Goal: Task Accomplishment & Management: Manage account settings

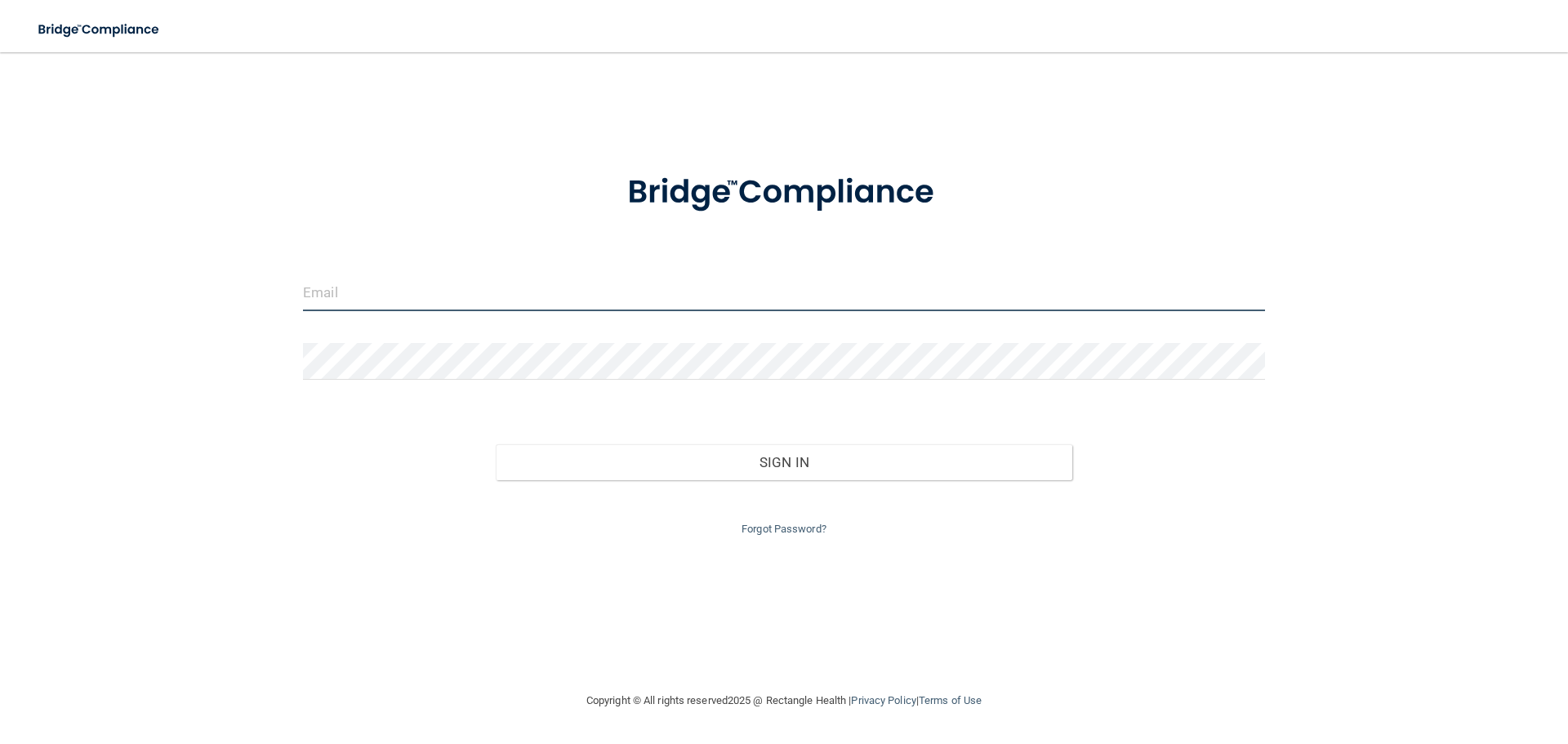
type input "[EMAIL_ADDRESS][DOMAIN_NAME]"
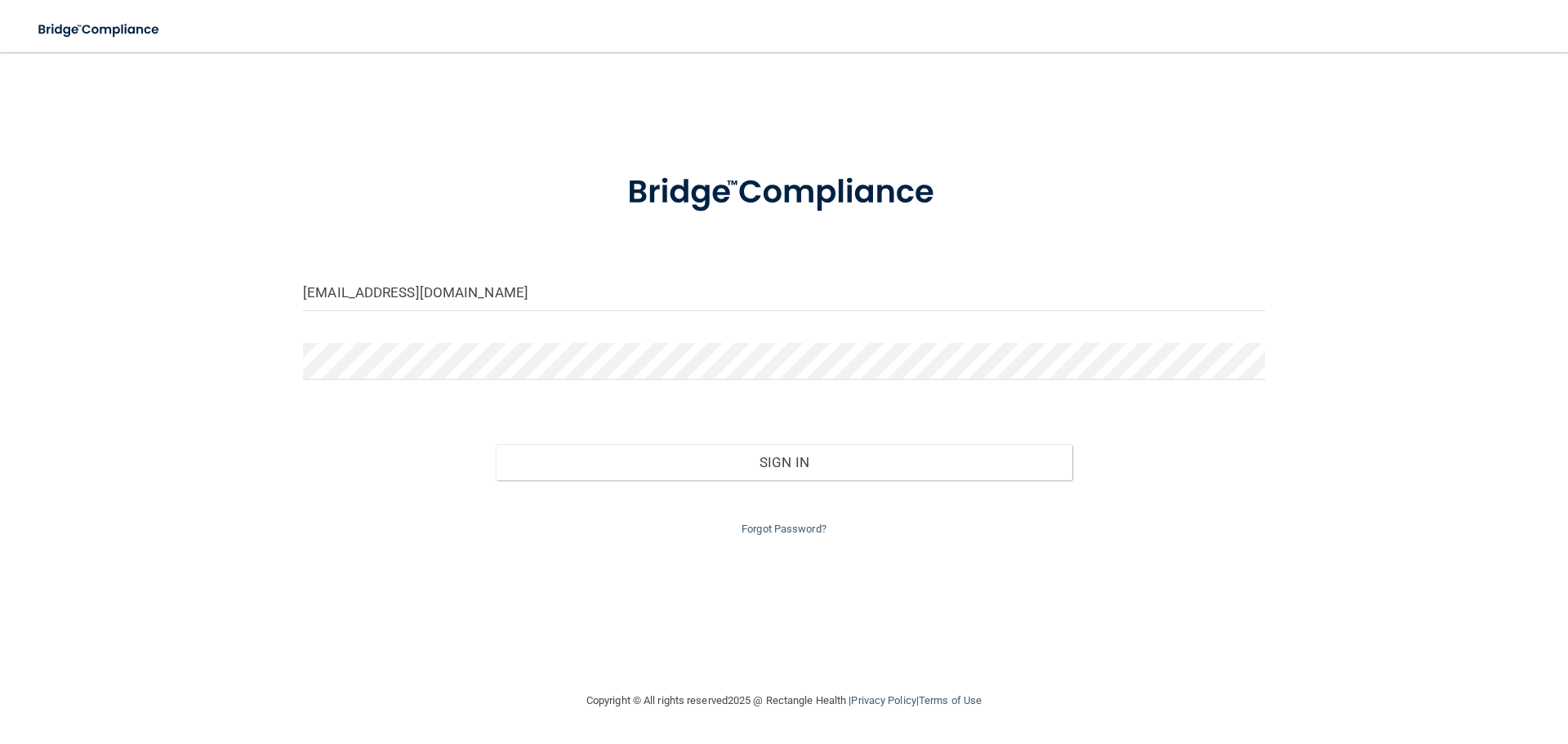
click at [651, 436] on div "Sign In" at bounding box center [784, 446] width 987 height 68
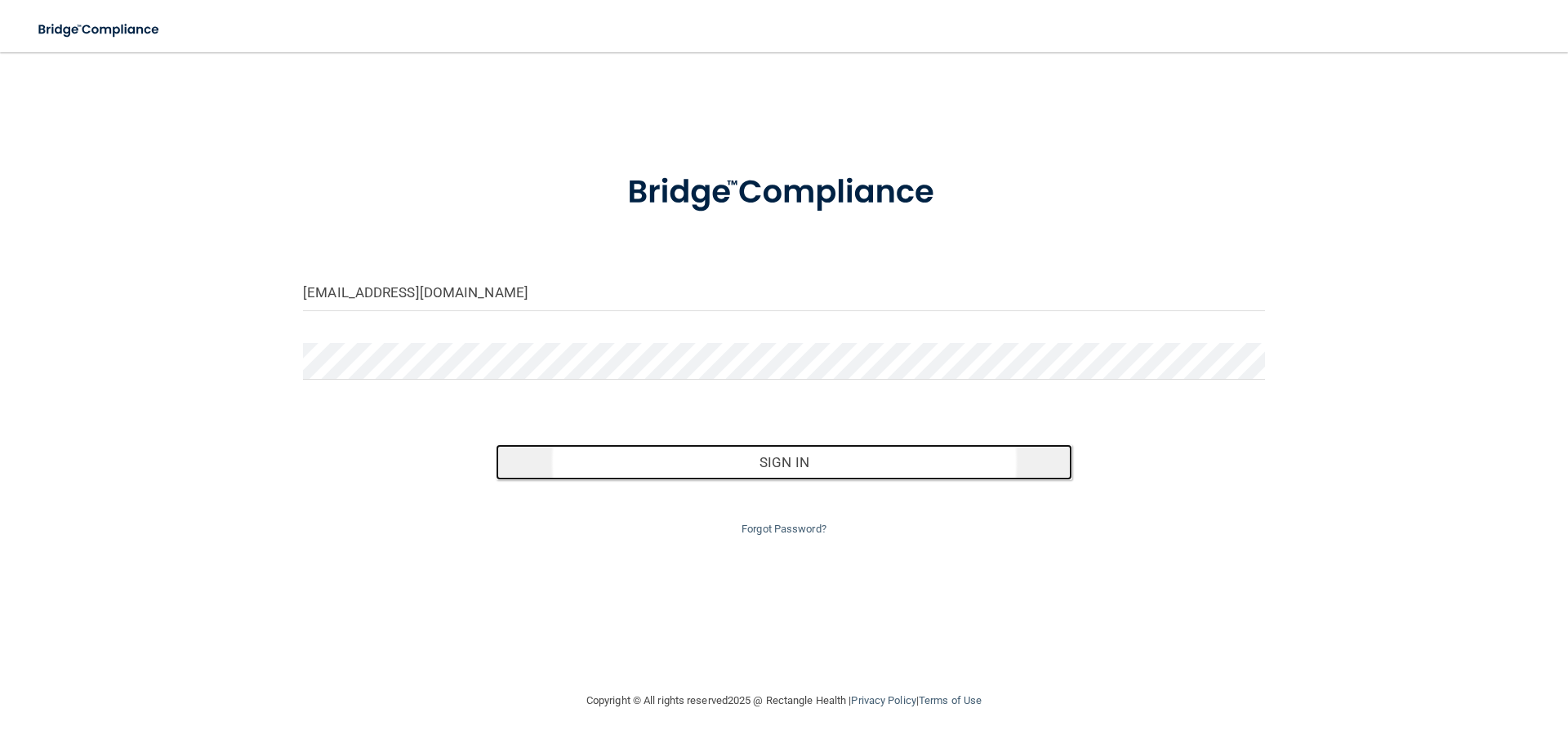
click at [652, 452] on button "Sign In" at bounding box center [784, 463] width 578 height 36
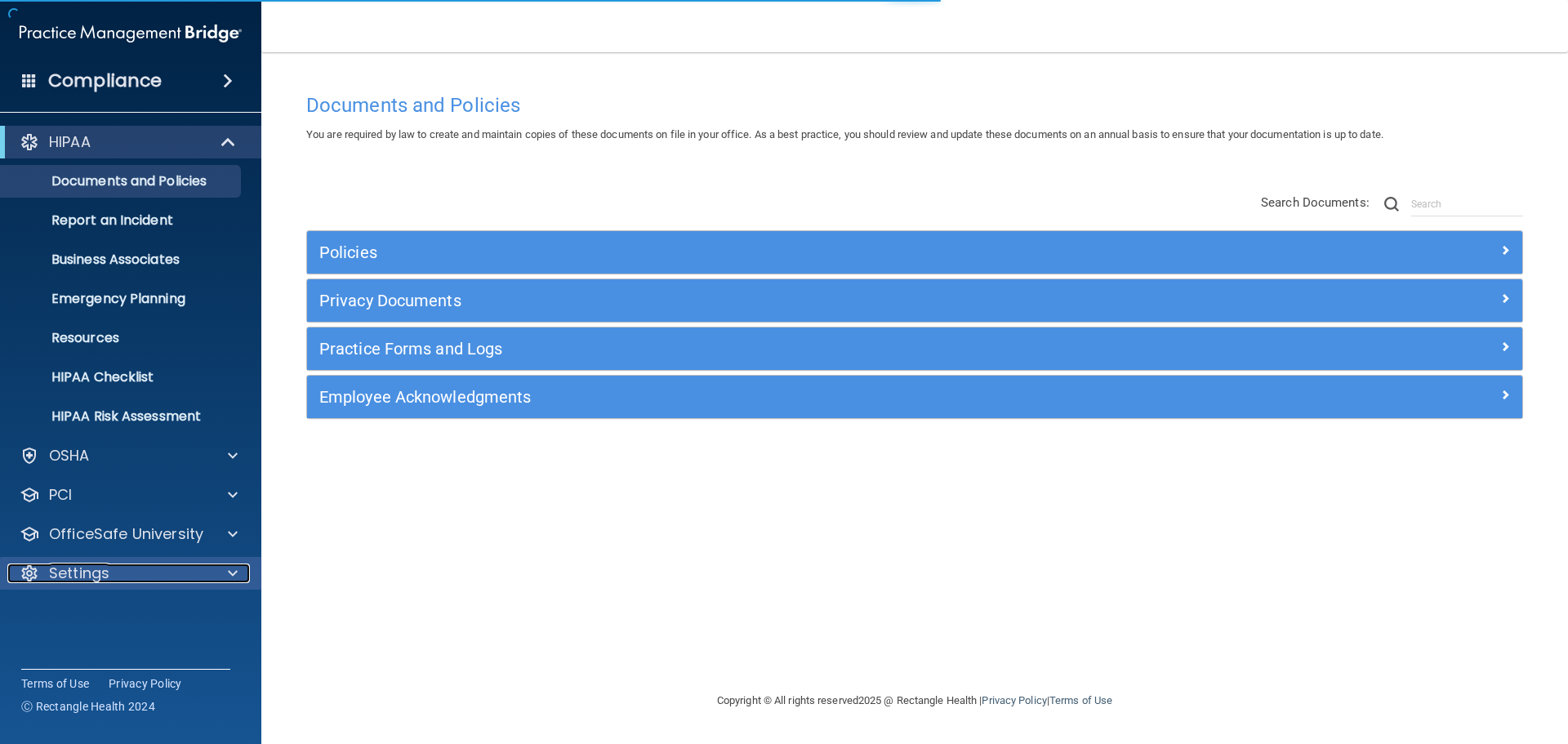
click at [139, 578] on div "Settings" at bounding box center [109, 573] width 203 height 20
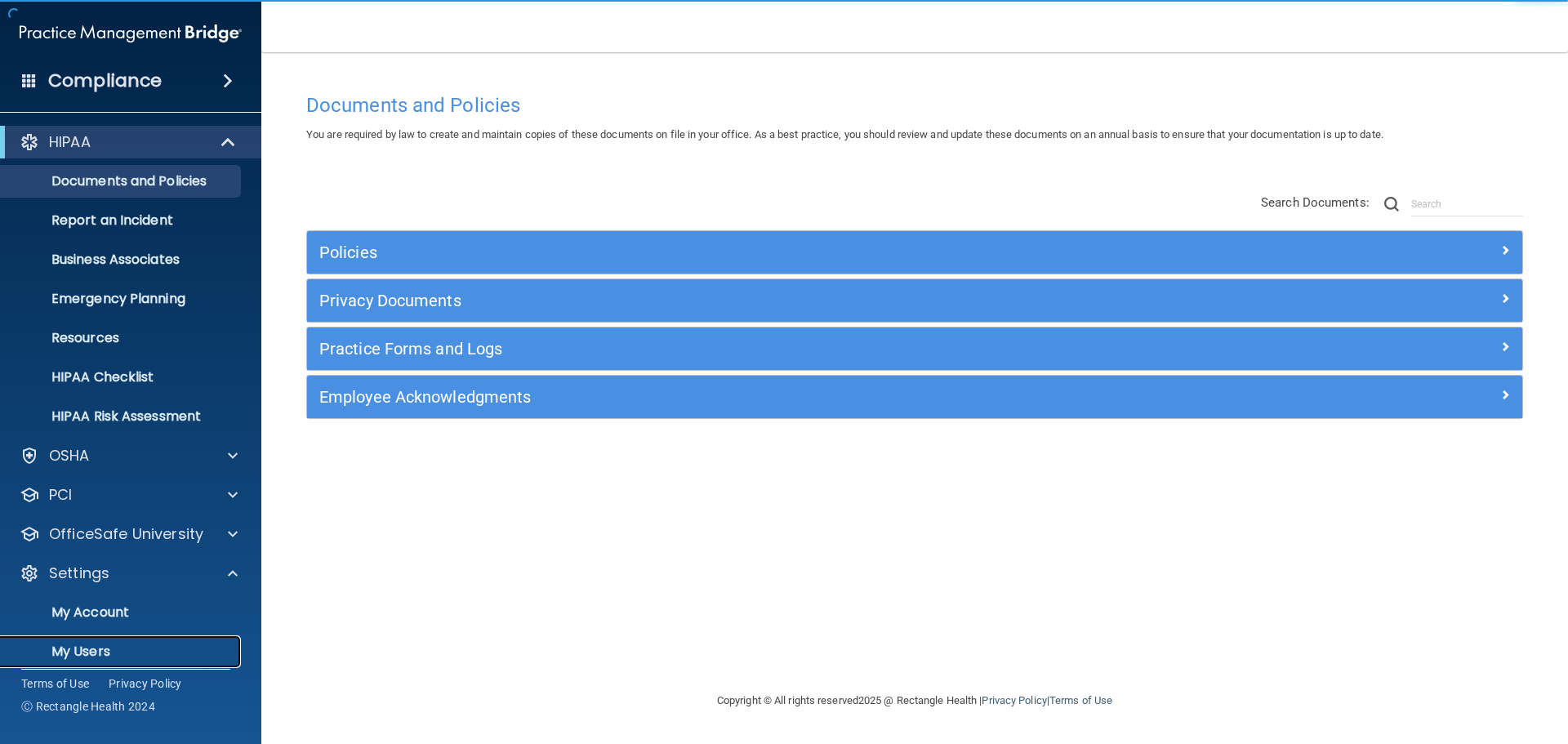
click at [118, 644] on p "My Users" at bounding box center [121, 651] width 223 height 16
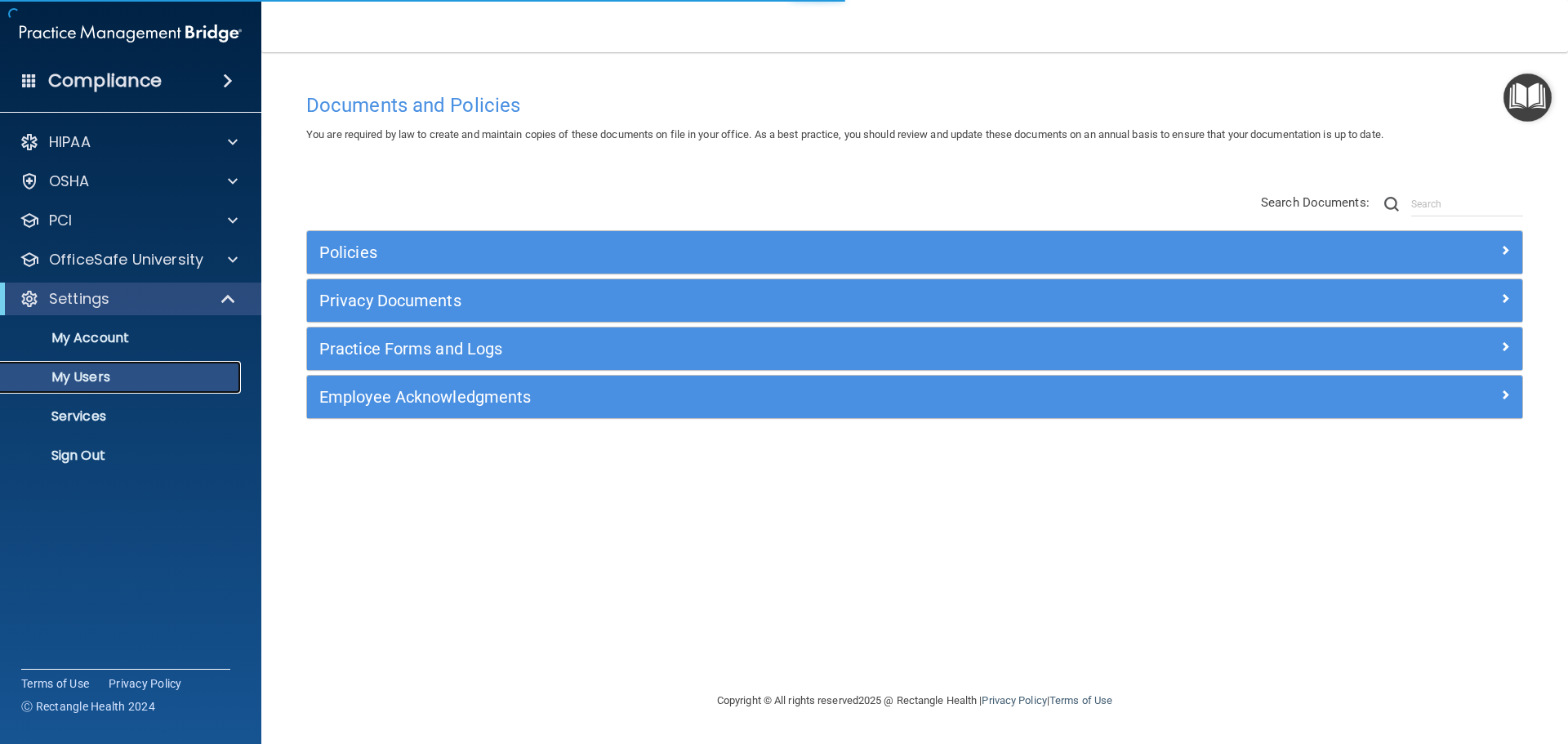
select select "20"
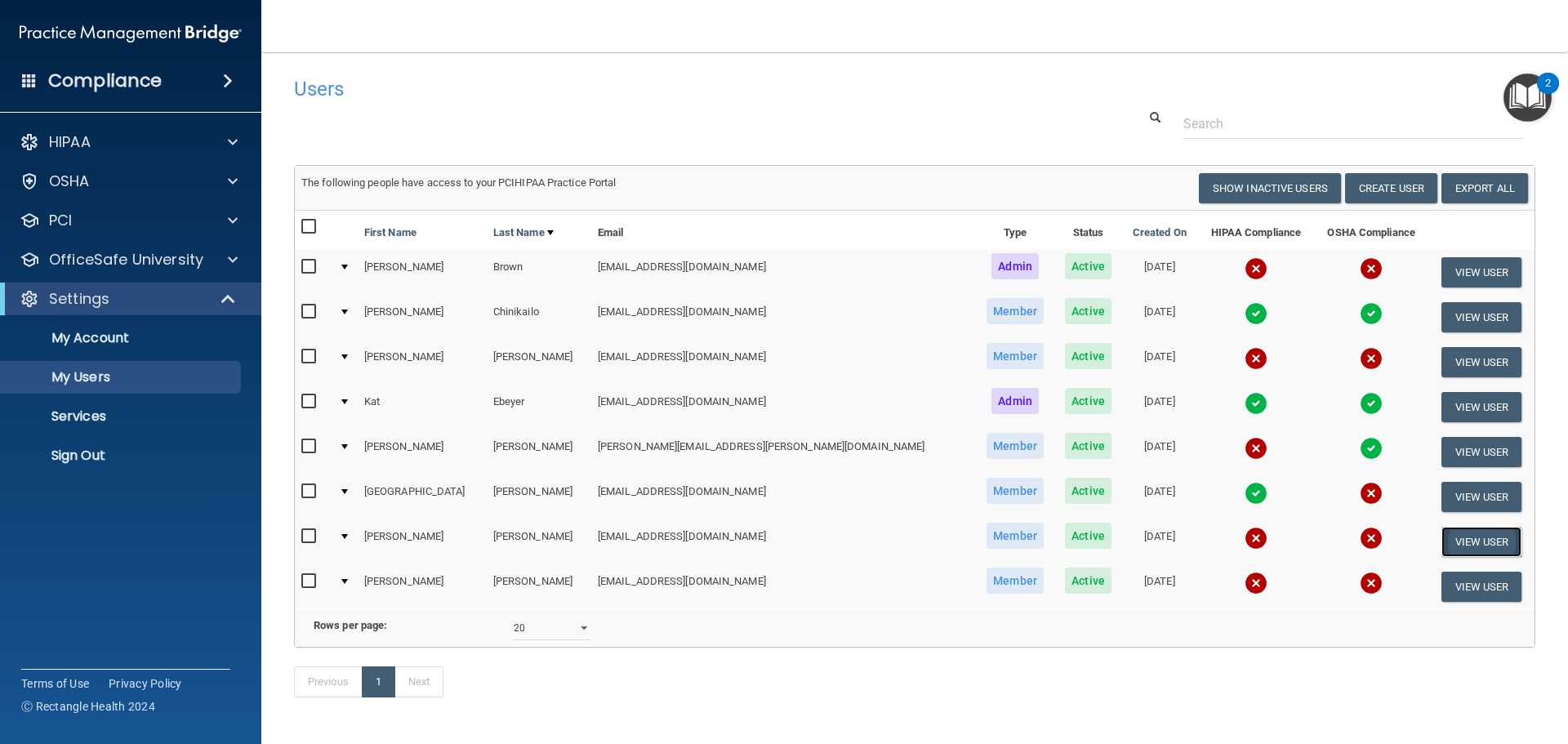
click at [1442, 537] on button "View User" at bounding box center [1482, 542] width 81 height 30
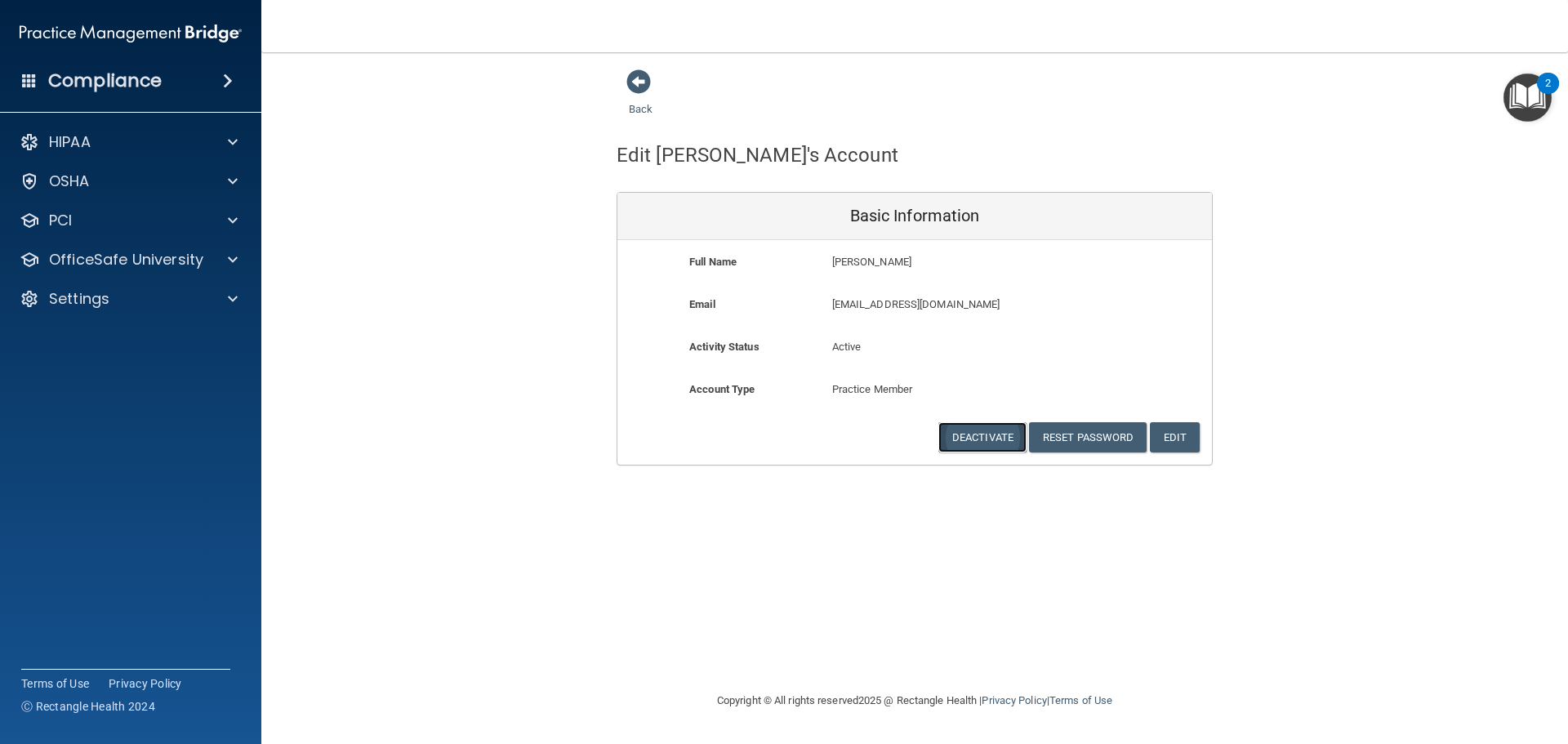
click at [994, 442] on button "Deactivate" at bounding box center [982, 438] width 88 height 30
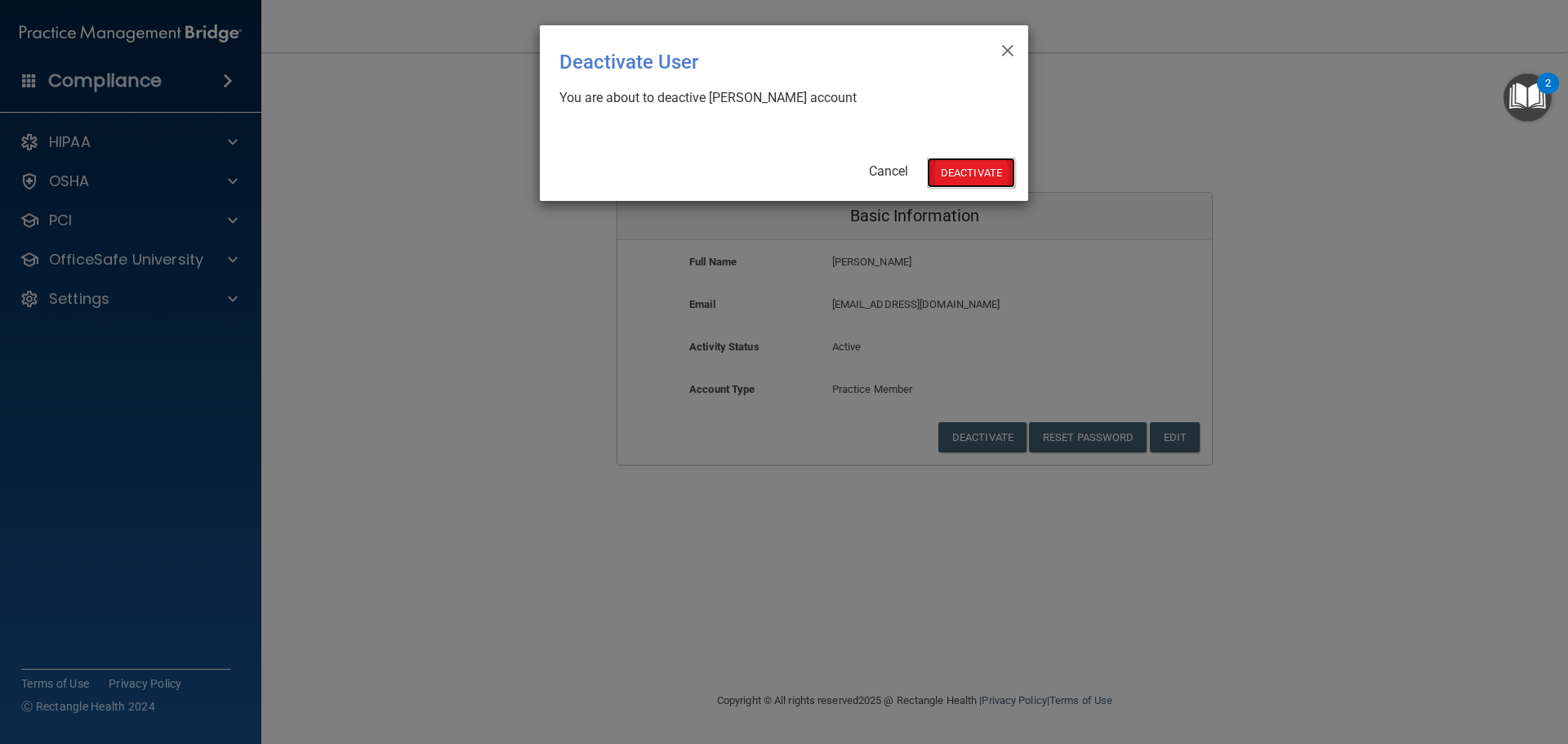
click at [1001, 169] on button "Deactivate" at bounding box center [971, 172] width 88 height 30
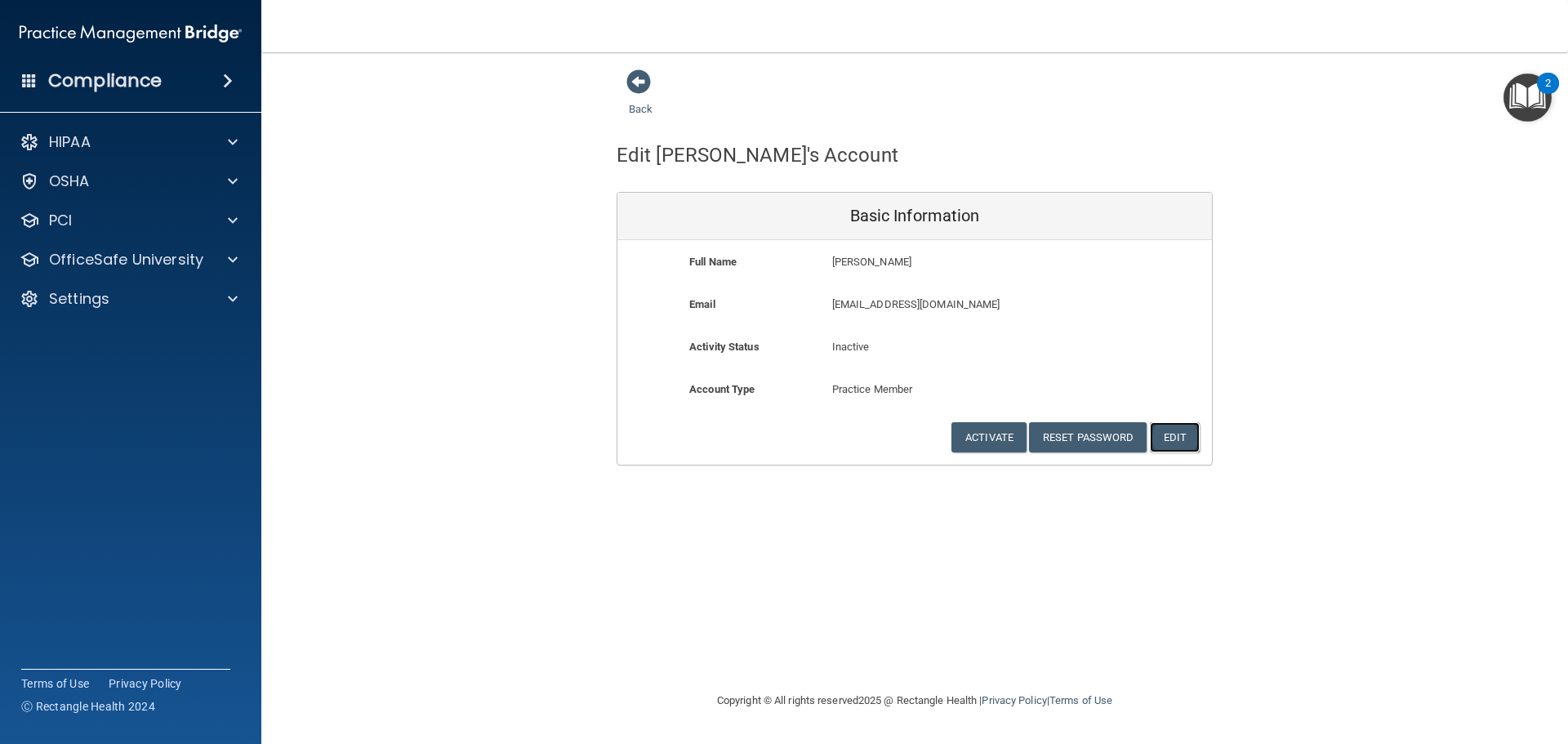
click at [1178, 449] on button "Edit" at bounding box center [1175, 438] width 50 height 30
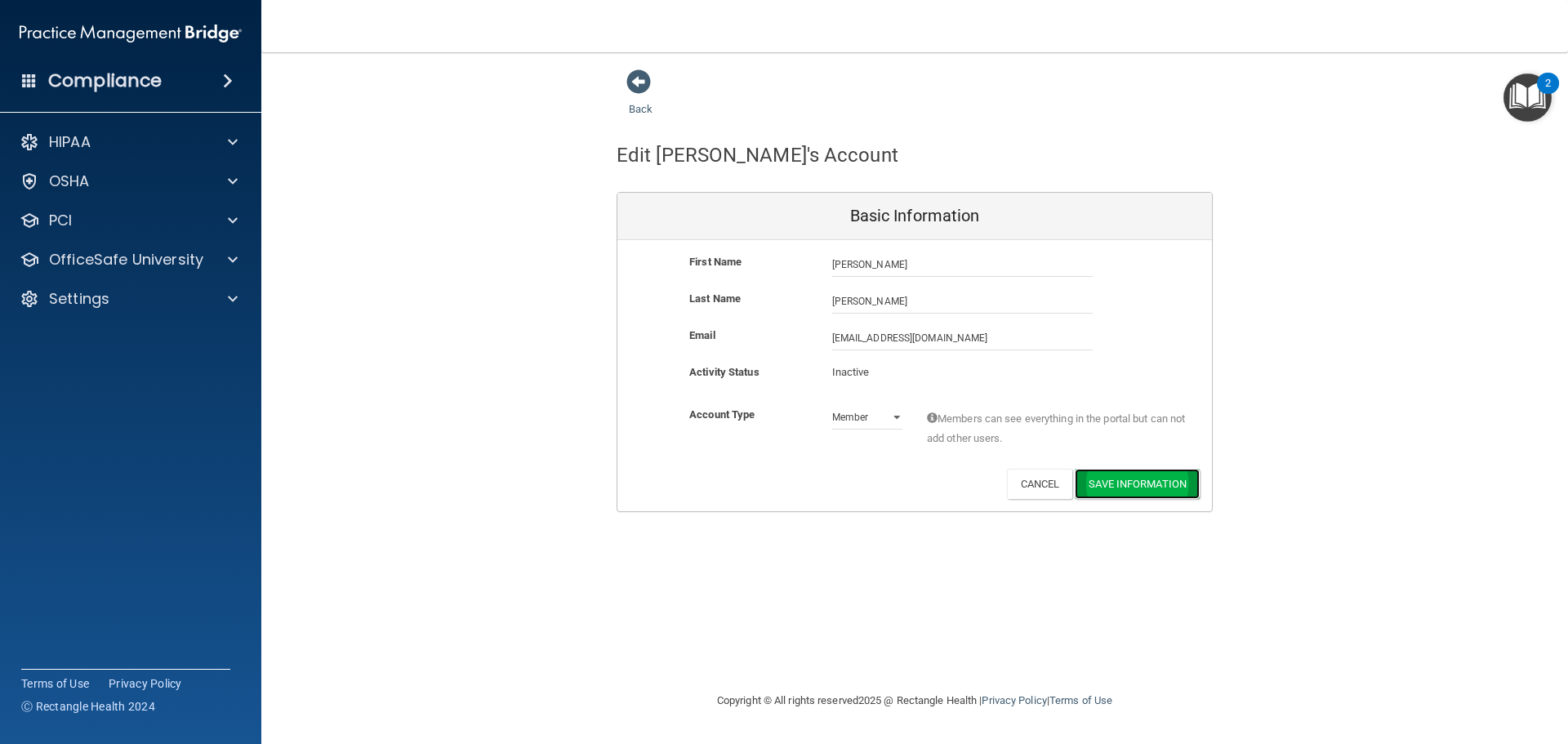
click at [1100, 485] on button "Save Information" at bounding box center [1138, 484] width 125 height 30
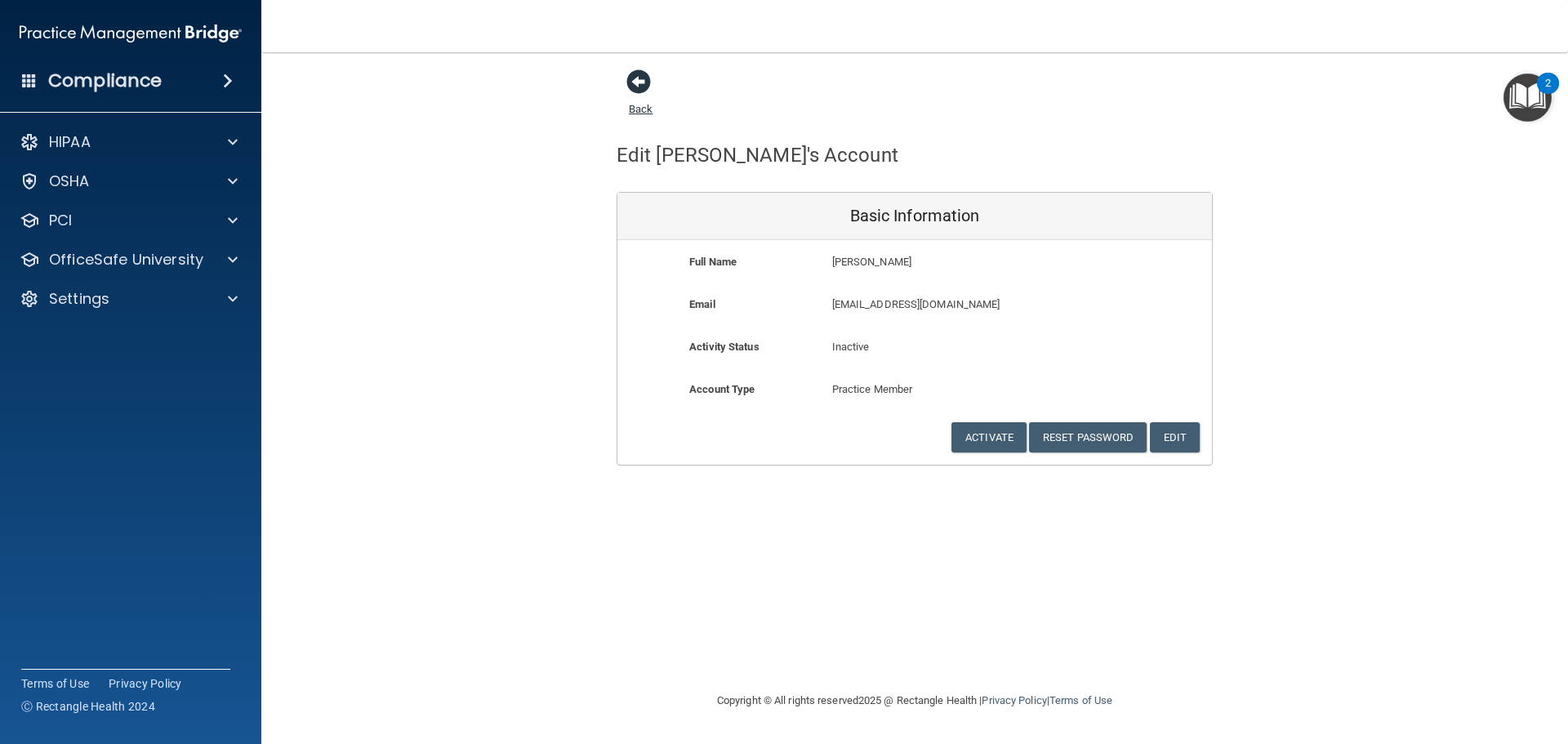
click at [641, 92] on span at bounding box center [639, 82] width 25 height 25
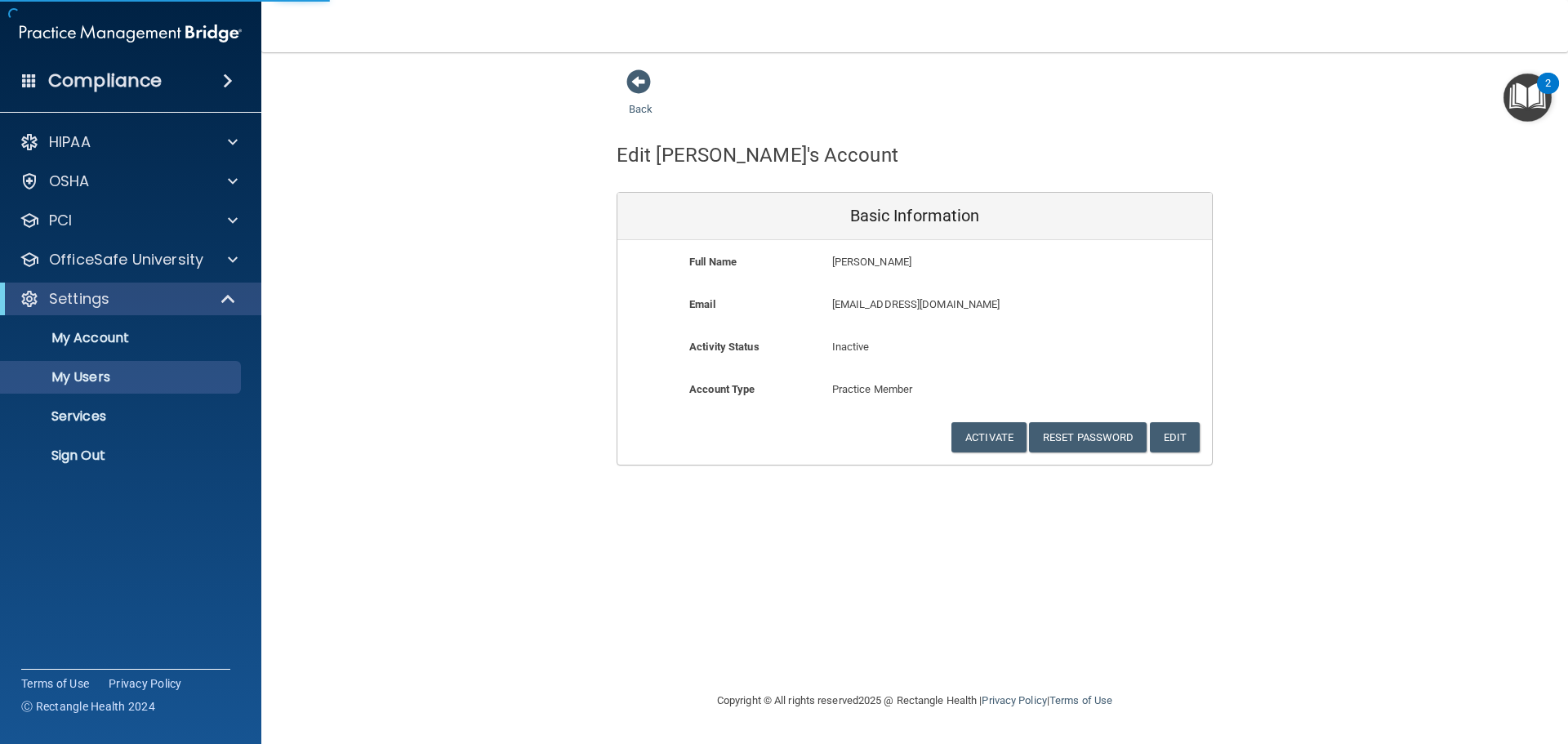
select select "20"
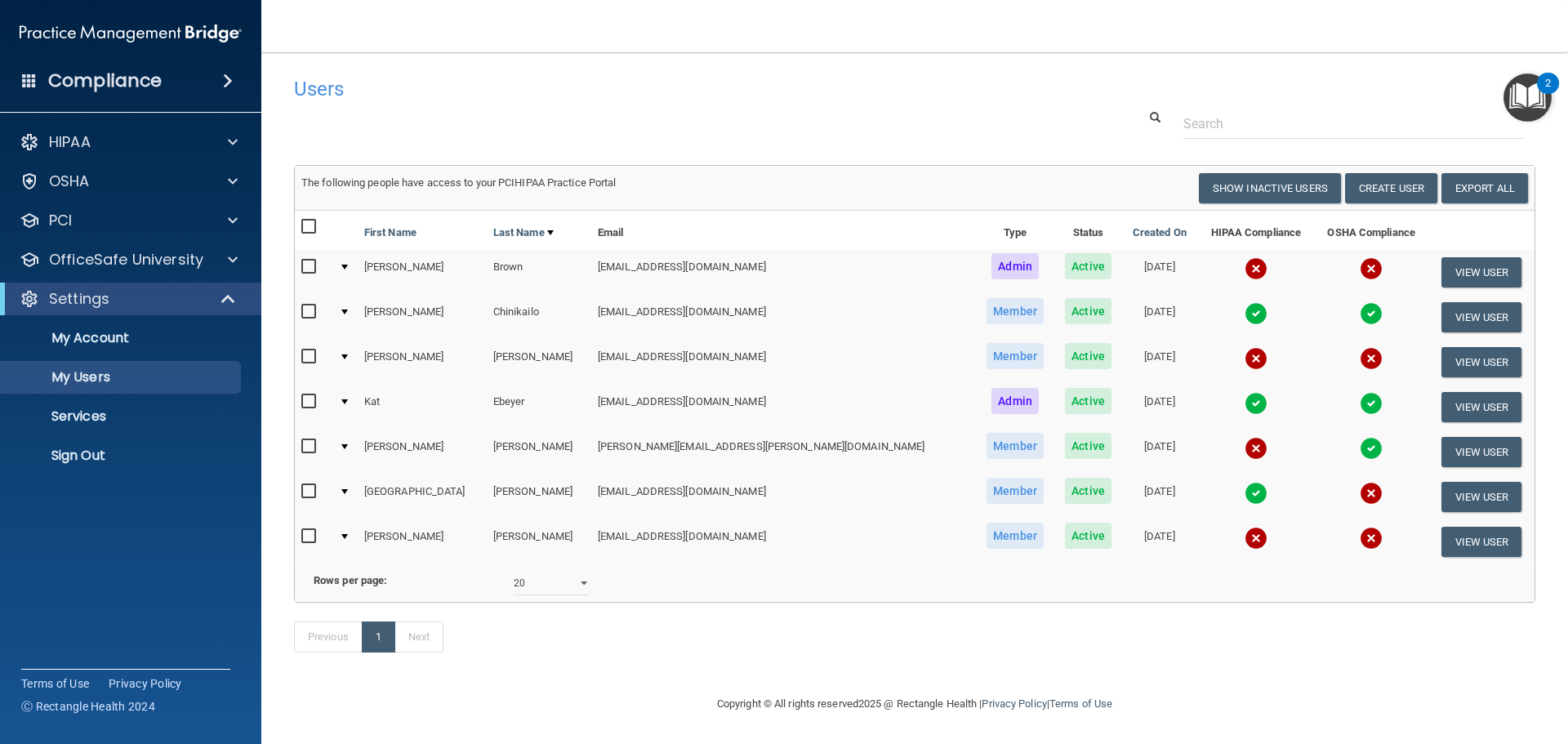
scroll to position [24, 0]
click at [1249, 173] on button "Show Inactive Users" at bounding box center [1271, 189] width 142 height 30
select select "20"
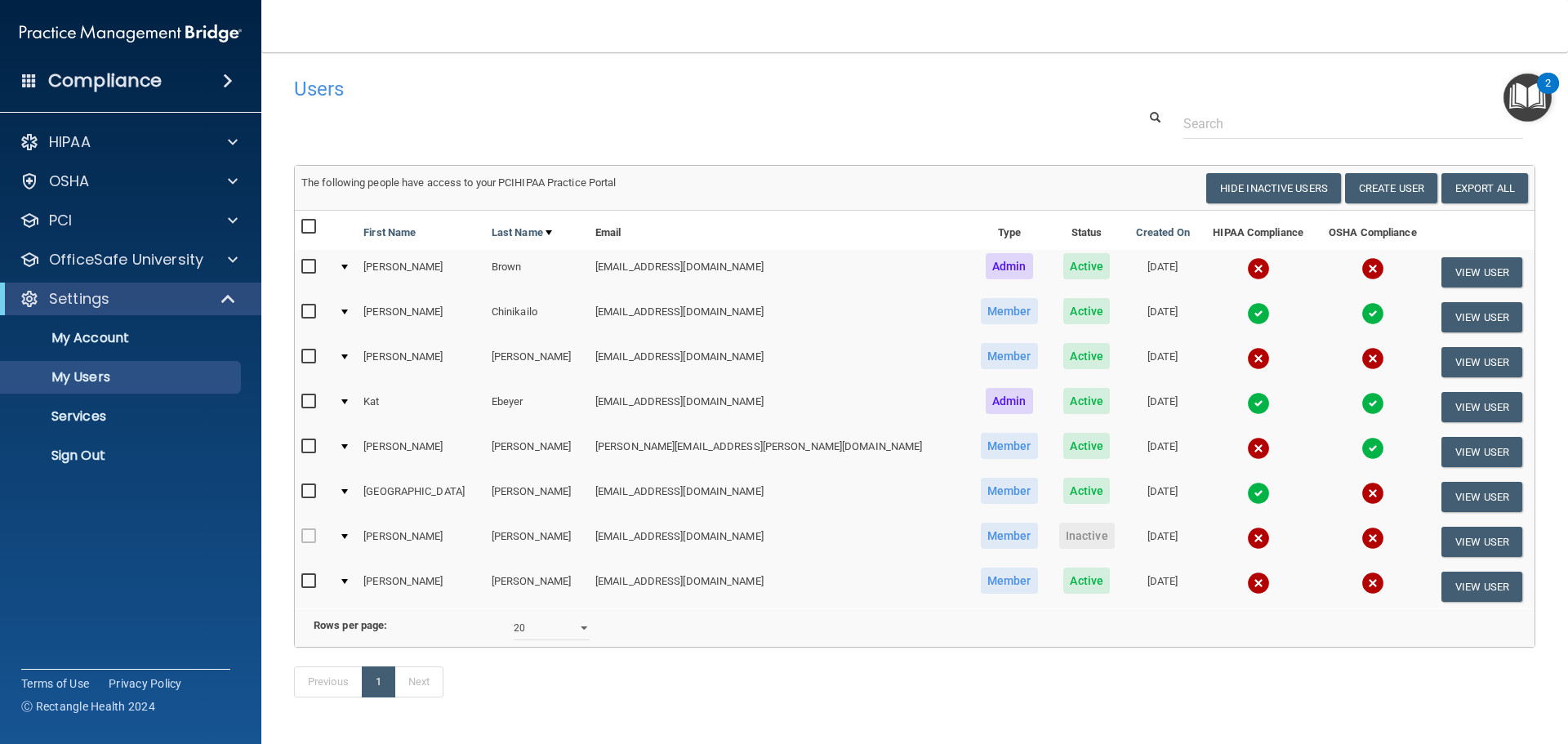
click at [350, 535] on td at bounding box center [345, 541] width 25 height 45
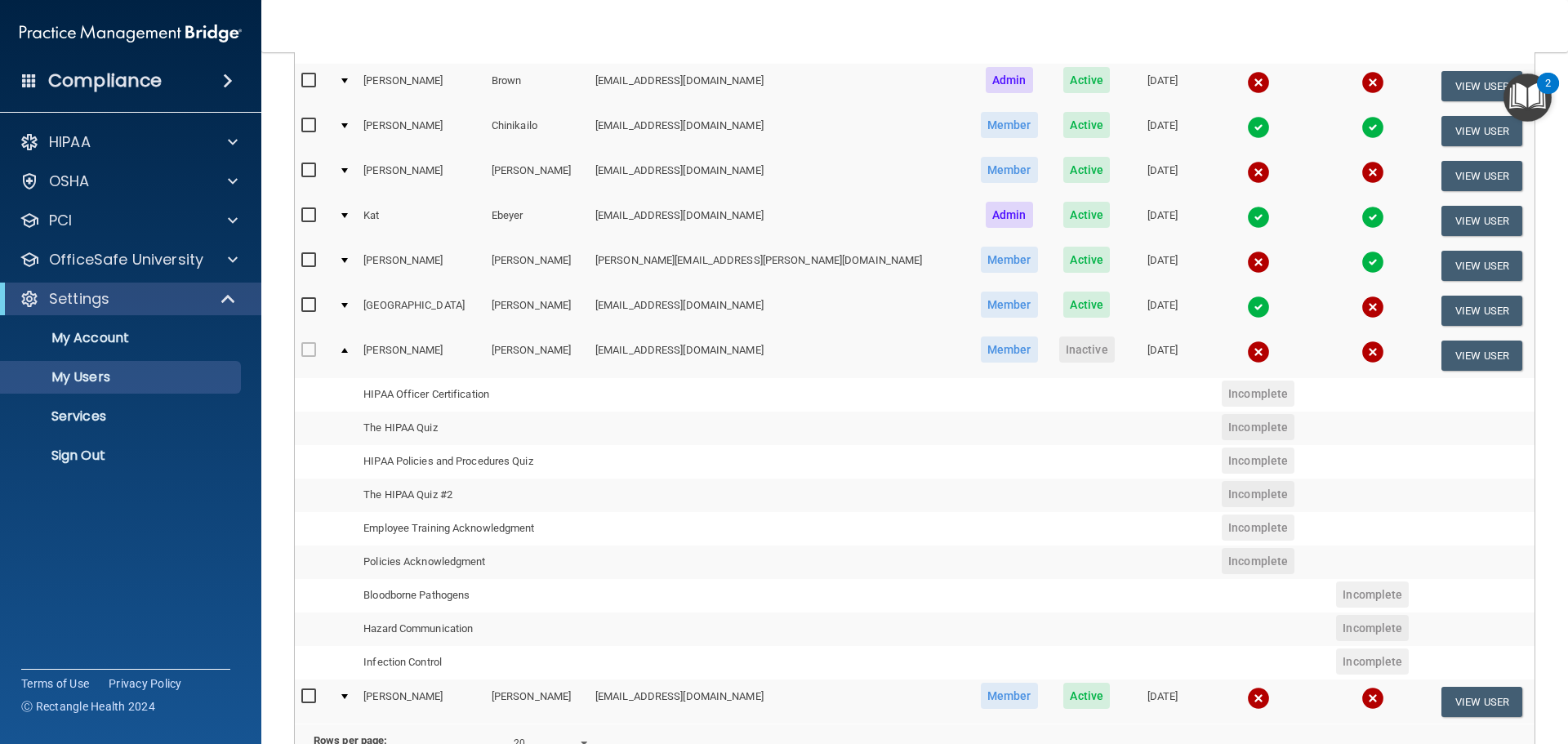
scroll to position [245, 0]
